Goal: Task Accomplishment & Management: Manage account settings

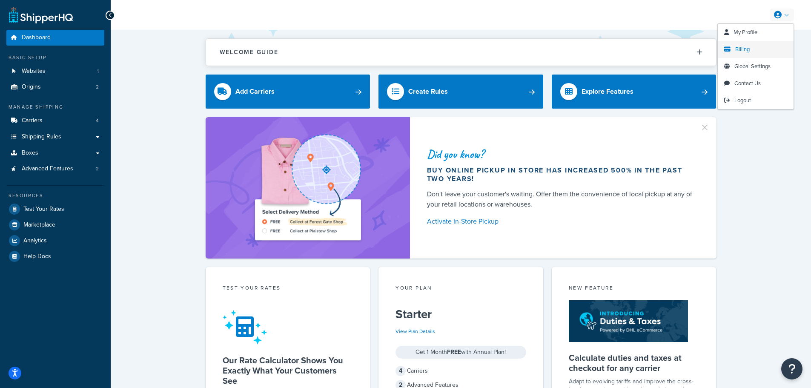
click at [736, 49] on span "Billing" at bounding box center [742, 49] width 14 height 8
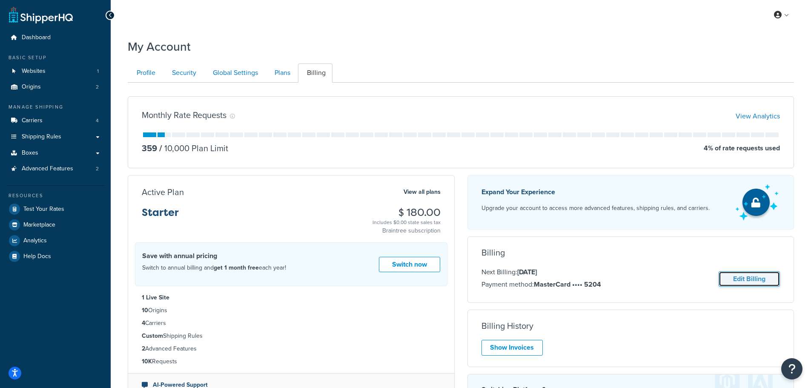
click at [769, 280] on link "Edit Billing" at bounding box center [748, 279] width 61 height 16
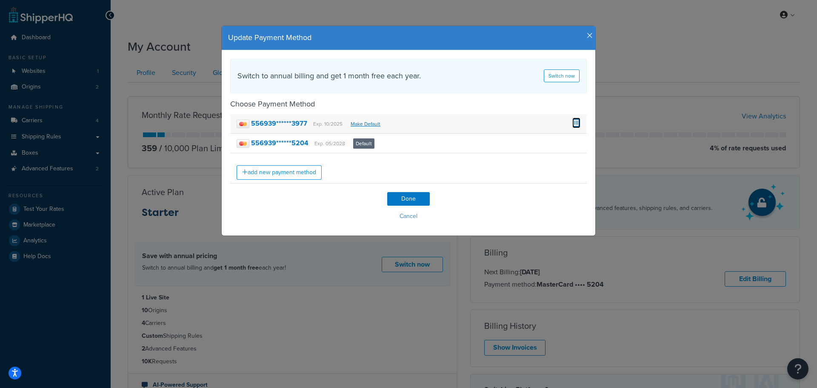
click at [575, 123] on span at bounding box center [576, 121] width 8 height 9
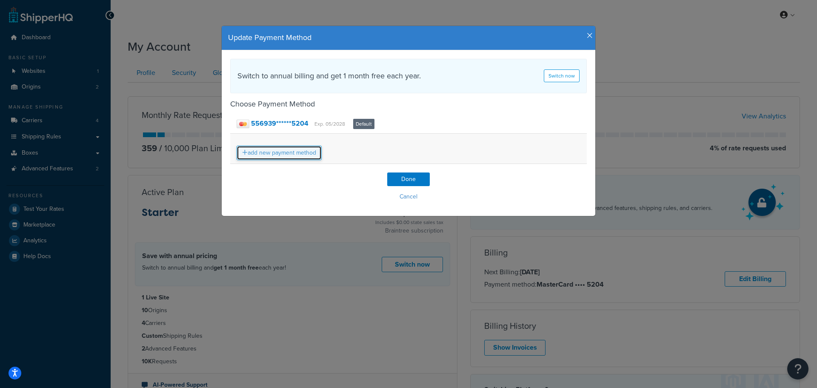
click at [269, 156] on link "add new payment method" at bounding box center [279, 153] width 85 height 14
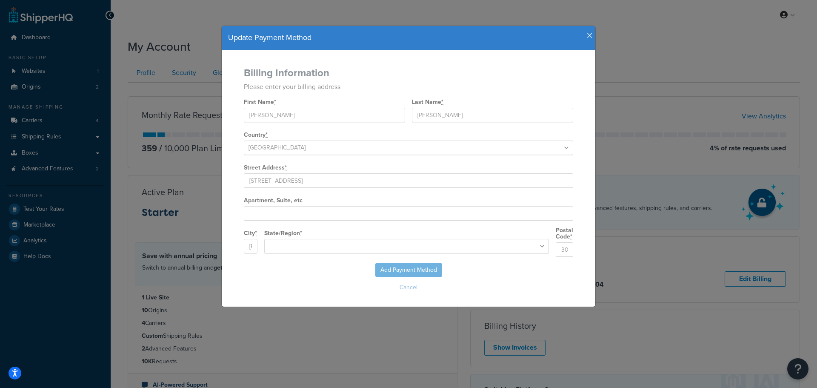
select select "GA"
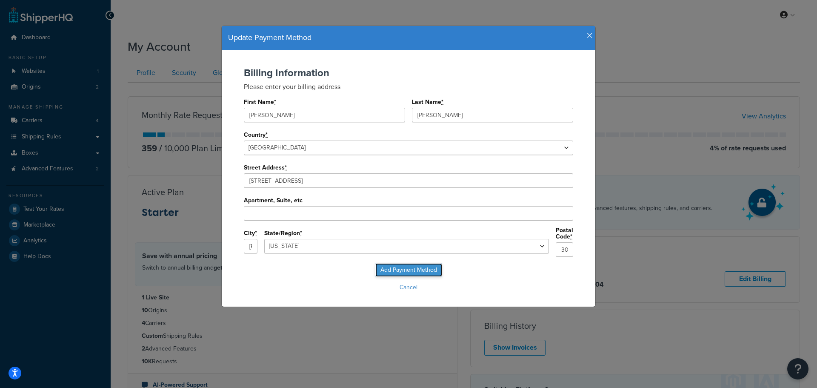
click at [395, 266] on input "Add Payment Method" at bounding box center [408, 270] width 67 height 14
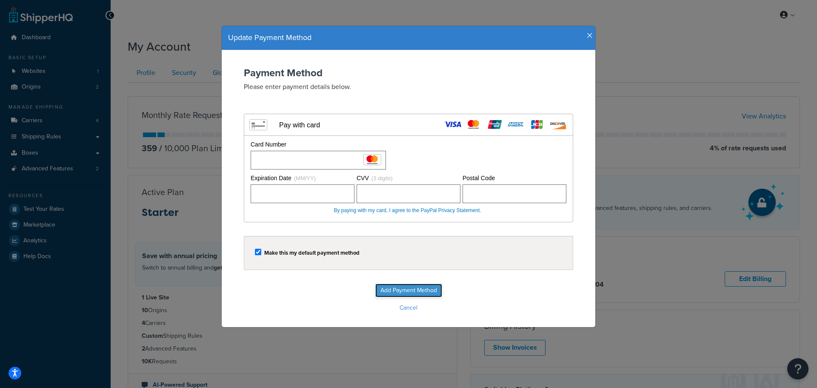
click at [406, 292] on input "Add Payment Method" at bounding box center [408, 290] width 67 height 14
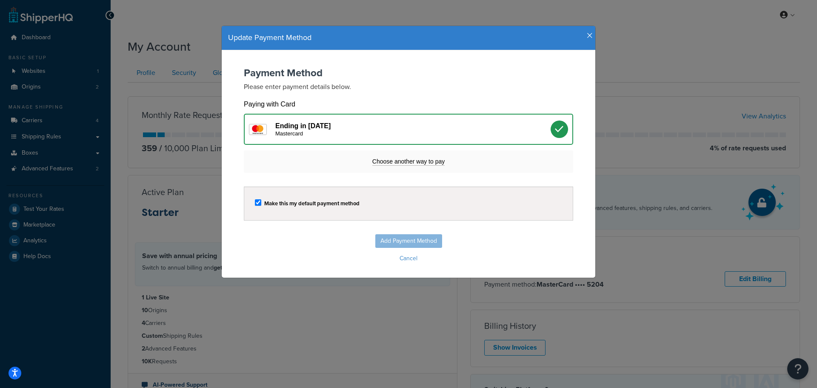
click at [583, 31] on div "Update Payment Method" at bounding box center [409, 38] width 374 height 24
click at [587, 34] on icon "button" at bounding box center [590, 36] width 6 height 8
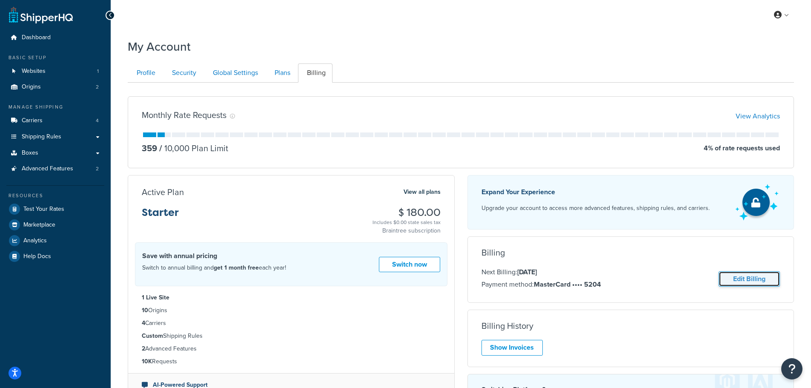
click at [752, 282] on link "Edit Billing" at bounding box center [748, 279] width 61 height 16
click at [749, 280] on link "Edit Billing" at bounding box center [748, 279] width 61 height 16
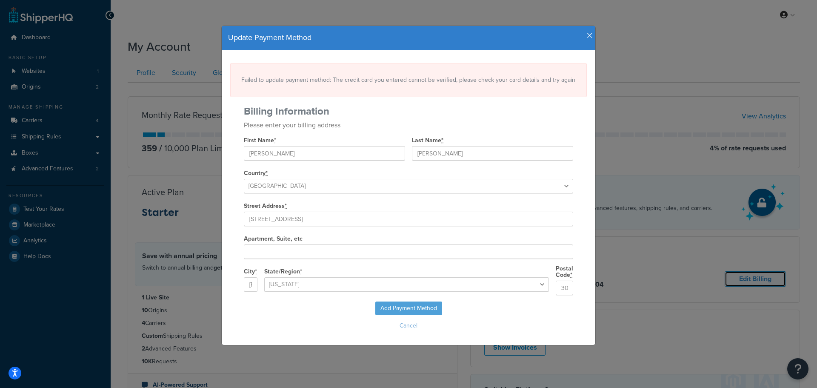
select select "GA"
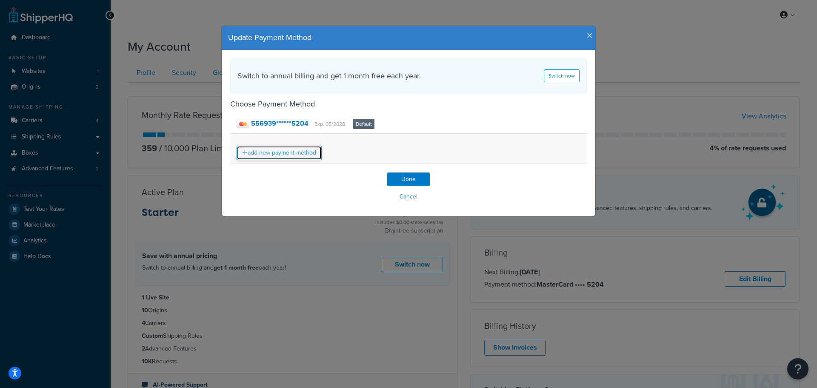
click at [312, 157] on link "add new payment method" at bounding box center [279, 153] width 85 height 14
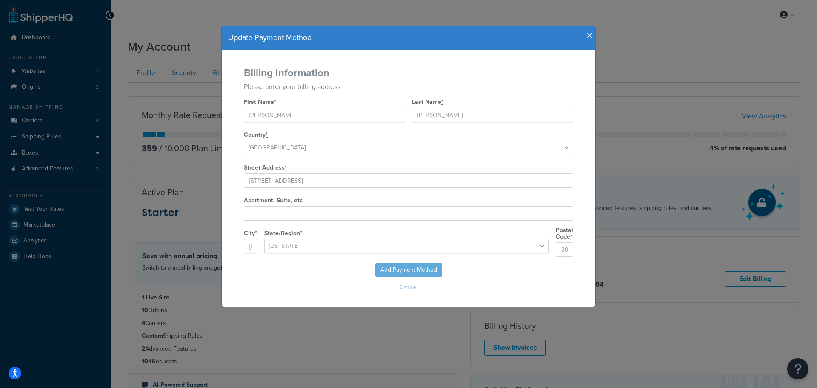
select select "GA"
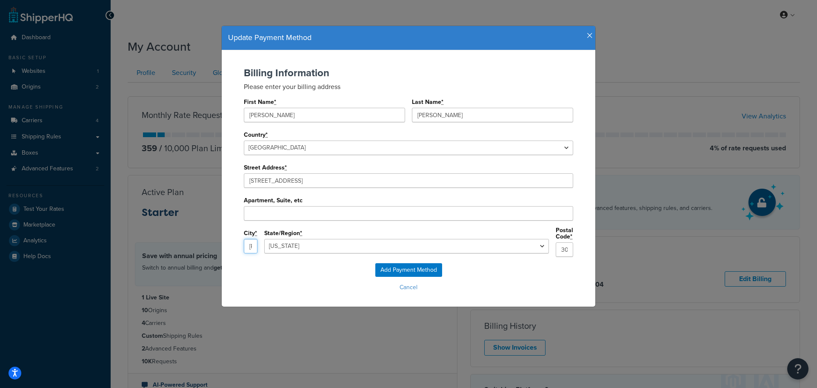
click at [257, 248] on input "TUCKER" at bounding box center [251, 246] width 14 height 14
drag, startPoint x: 278, startPoint y: 249, endPoint x: 211, endPoint y: 240, distance: 67.4
click at [211, 240] on div "Update Payment Method Billing Information Please enter your billing address Fir…" at bounding box center [408, 194] width 817 height 388
type input "L"
type input "LILBURN"
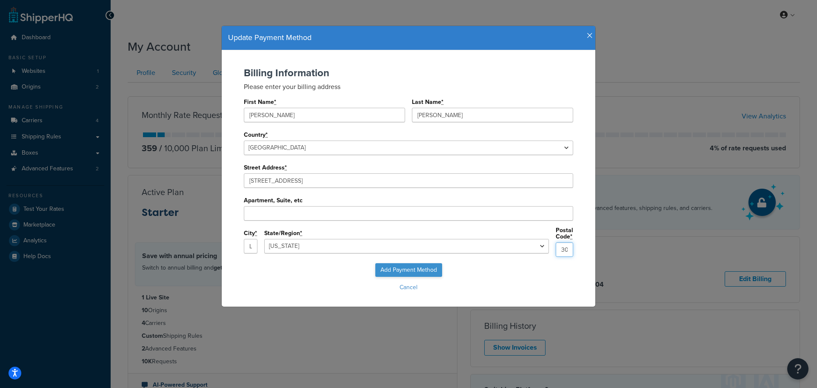
type input "30047"
click at [406, 266] on input "Add Payment Method" at bounding box center [408, 270] width 67 height 14
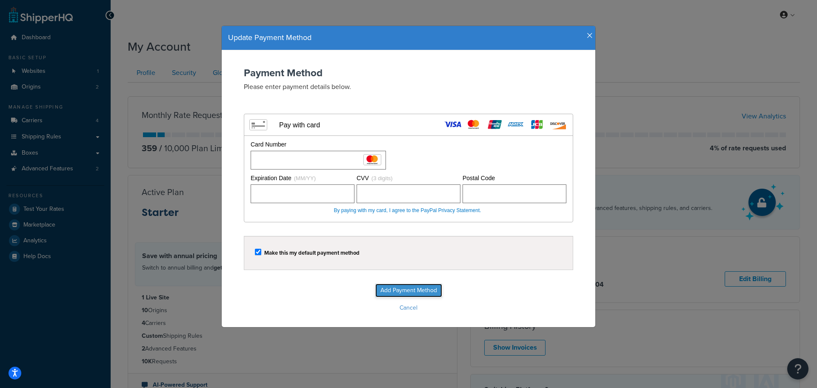
click at [391, 292] on input "Add Payment Method" at bounding box center [408, 290] width 67 height 14
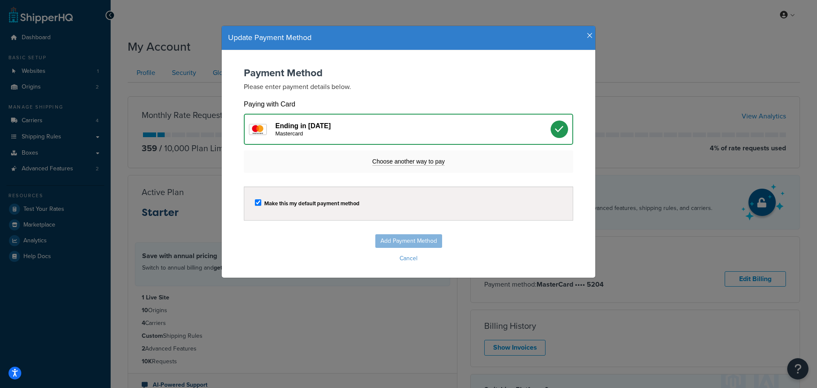
click at [375, 210] on div "Make this my default payment method" at bounding box center [408, 203] width 329 height 34
click at [402, 237] on div "Add Payment Method Cancel" at bounding box center [408, 249] width 357 height 31
click at [401, 241] on div "Add Payment Method Cancel" at bounding box center [408, 249] width 357 height 31
click at [431, 160] on span "Choose another way to pay" at bounding box center [408, 162] width 72 height 8
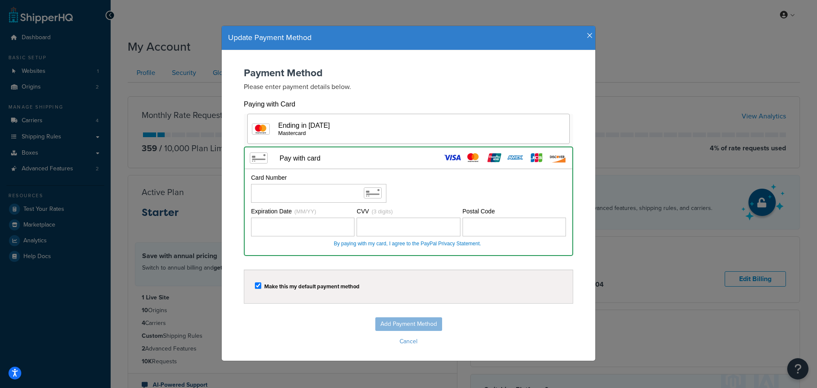
click at [434, 123] on div "Ending in 1213 Mastercard" at bounding box center [413, 128] width 270 height 15
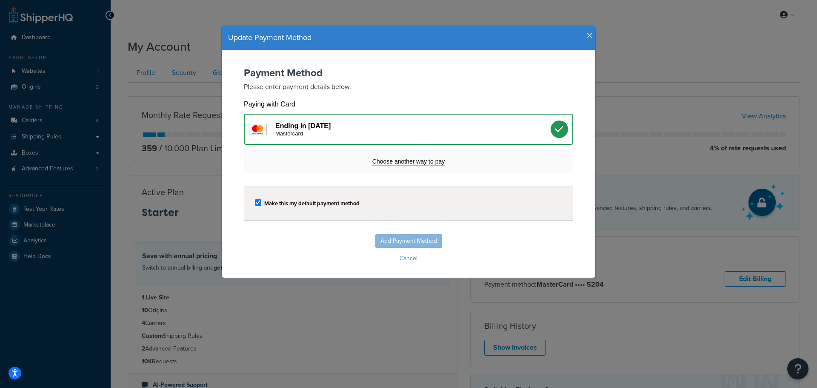
click at [589, 34] on icon "button" at bounding box center [590, 36] width 6 height 8
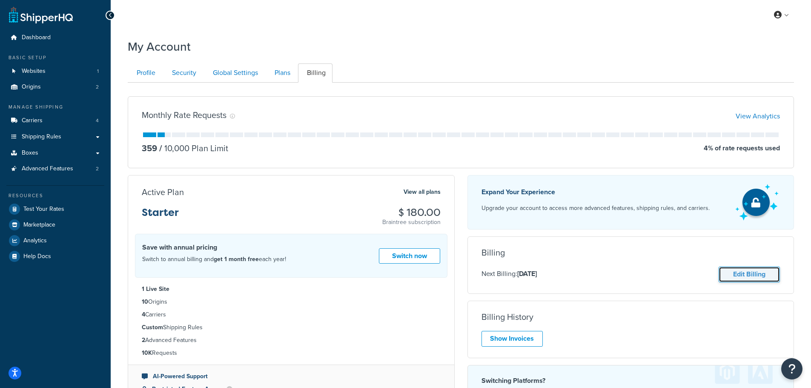
click at [748, 278] on link "Edit Billing" at bounding box center [748, 274] width 61 height 16
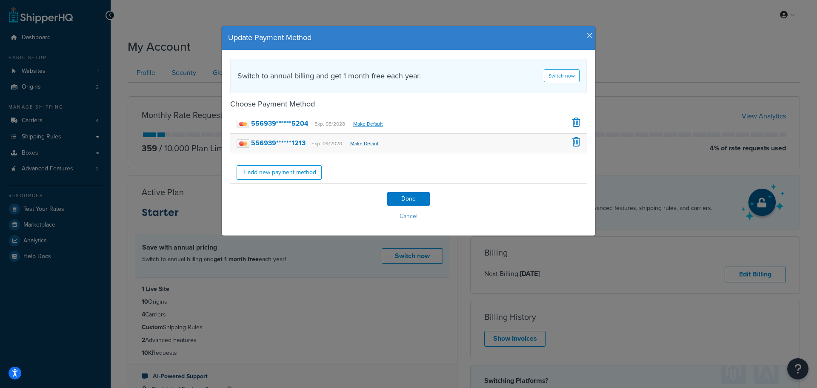
click at [359, 144] on link "Make Default" at bounding box center [365, 144] width 30 height 8
click at [572, 121] on span at bounding box center [576, 121] width 8 height 9
click at [417, 201] on input "Done" at bounding box center [408, 199] width 43 height 14
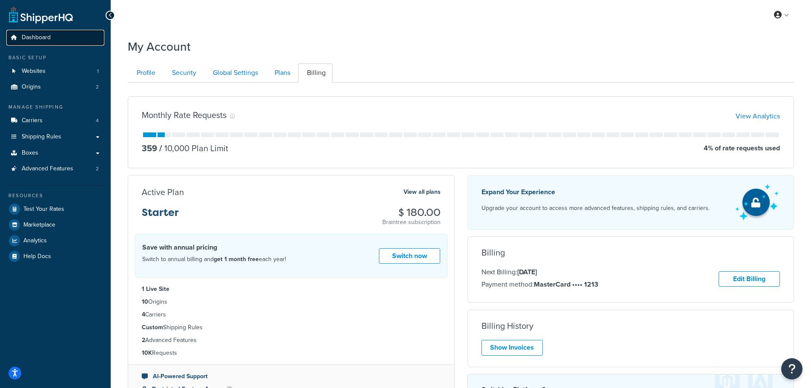
click at [34, 40] on span "Dashboard" at bounding box center [36, 37] width 29 height 7
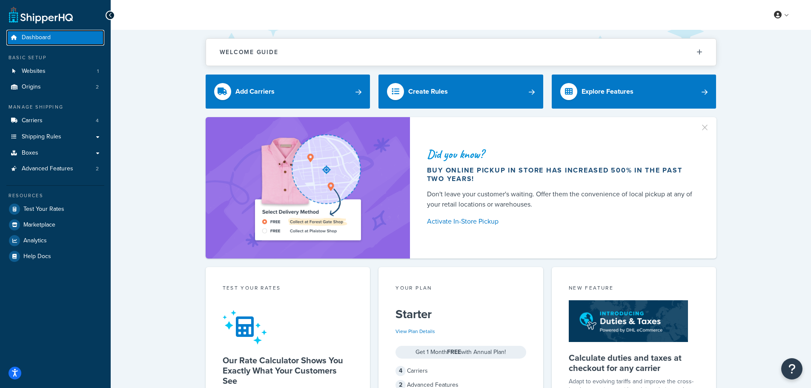
click at [41, 39] on span "Dashboard" at bounding box center [36, 37] width 29 height 7
